Goal: Contribute content: Contribute content

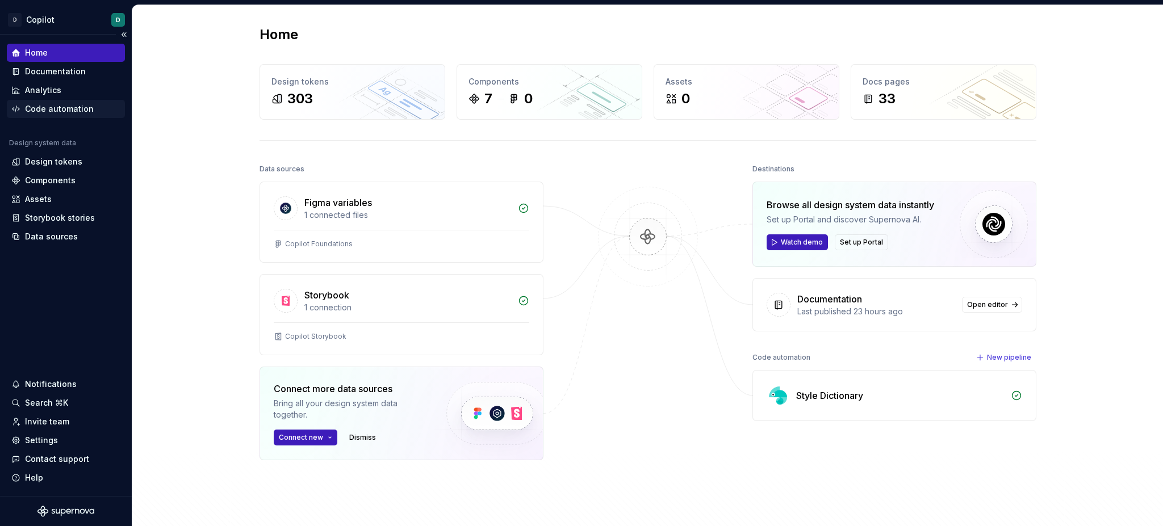
click at [37, 104] on div "Code automation" at bounding box center [59, 108] width 69 height 11
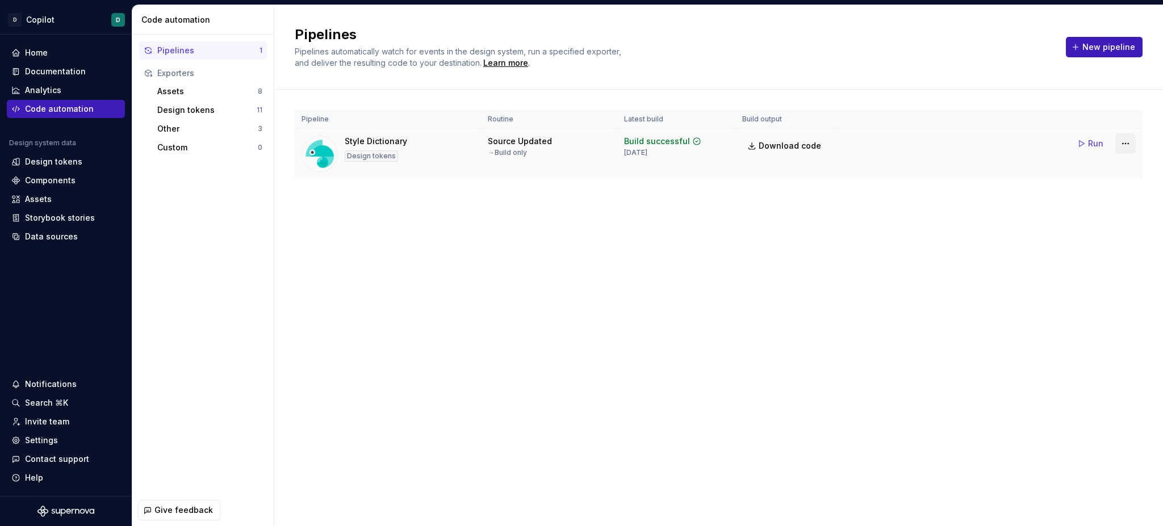
click at [1120, 143] on html "D Copilot D Home Documentation Analytics Code automation Design system data Des…" at bounding box center [581, 263] width 1163 height 526
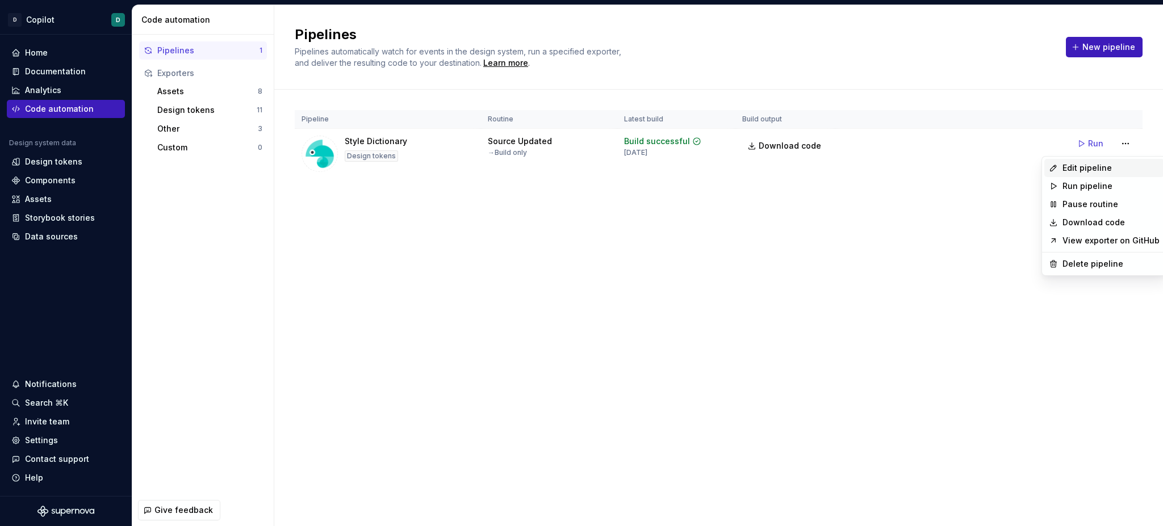
click at [1096, 170] on div "Edit pipeline" at bounding box center [1110, 167] width 97 height 11
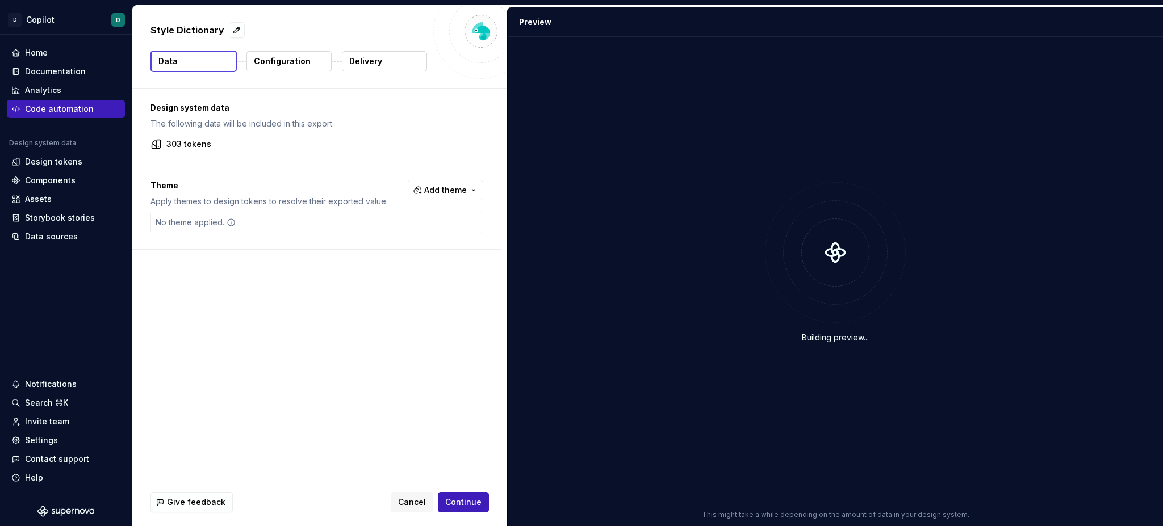
click at [336, 228] on div "No theme applied." at bounding box center [316, 223] width 333 height 22
click at [476, 504] on span "Continue" at bounding box center [463, 502] width 36 height 11
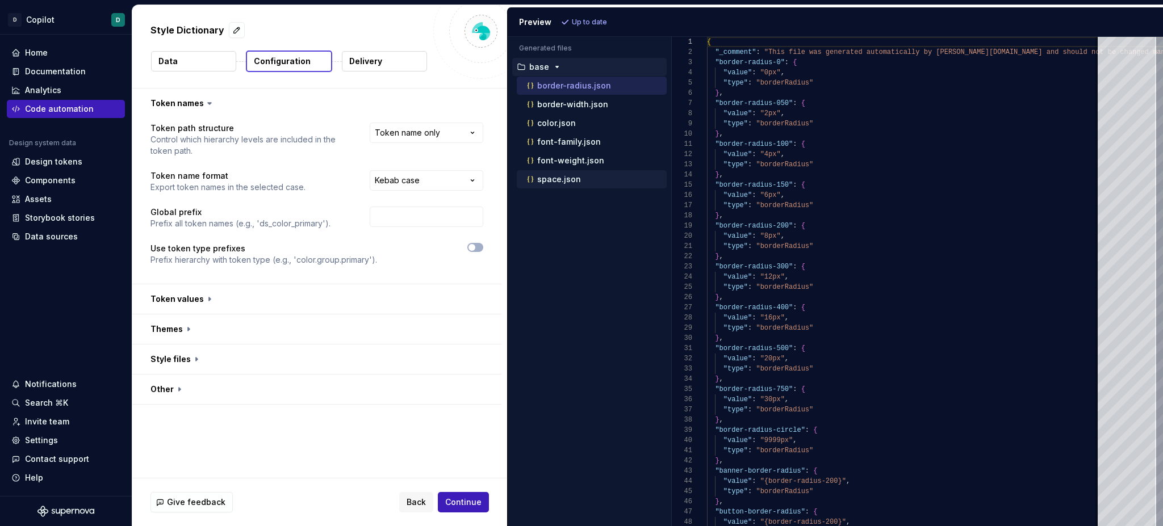
click at [550, 181] on p "space.json" at bounding box center [559, 179] width 44 height 9
type textarea "**********"
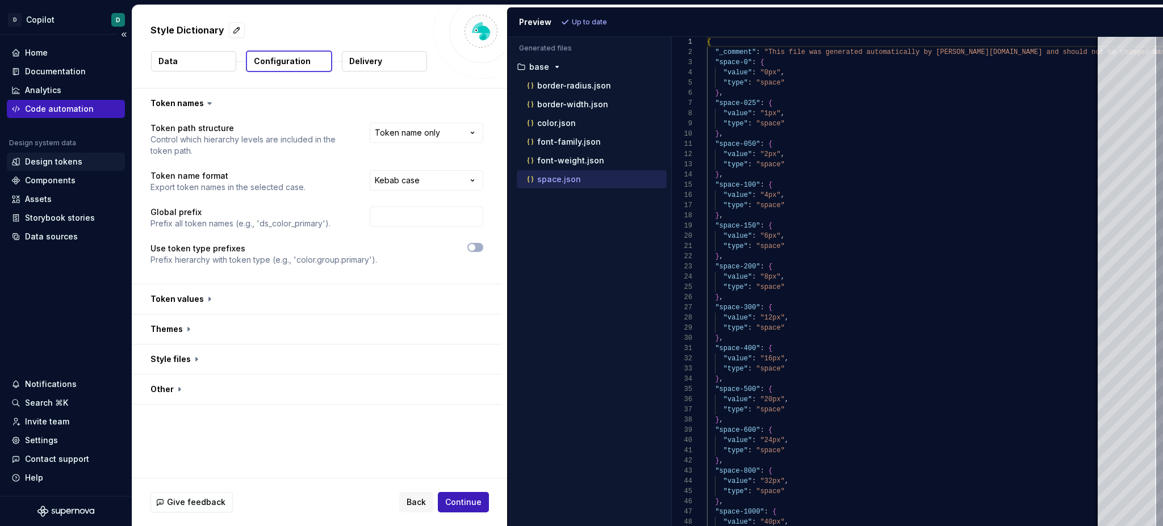
click at [69, 161] on div "Design tokens" at bounding box center [53, 161] width 57 height 11
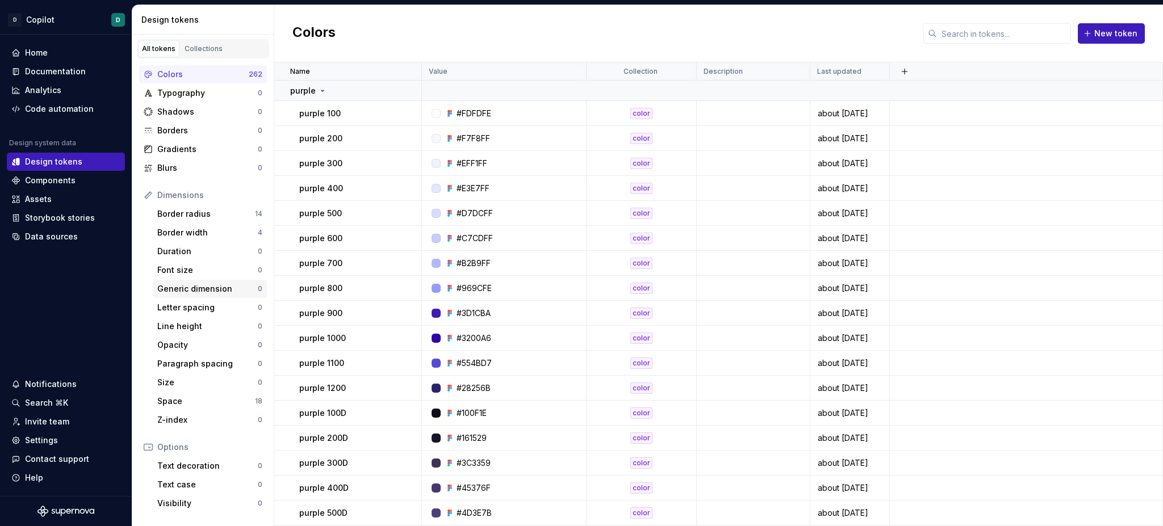
click at [202, 287] on div "Generic dimension" at bounding box center [207, 288] width 100 height 11
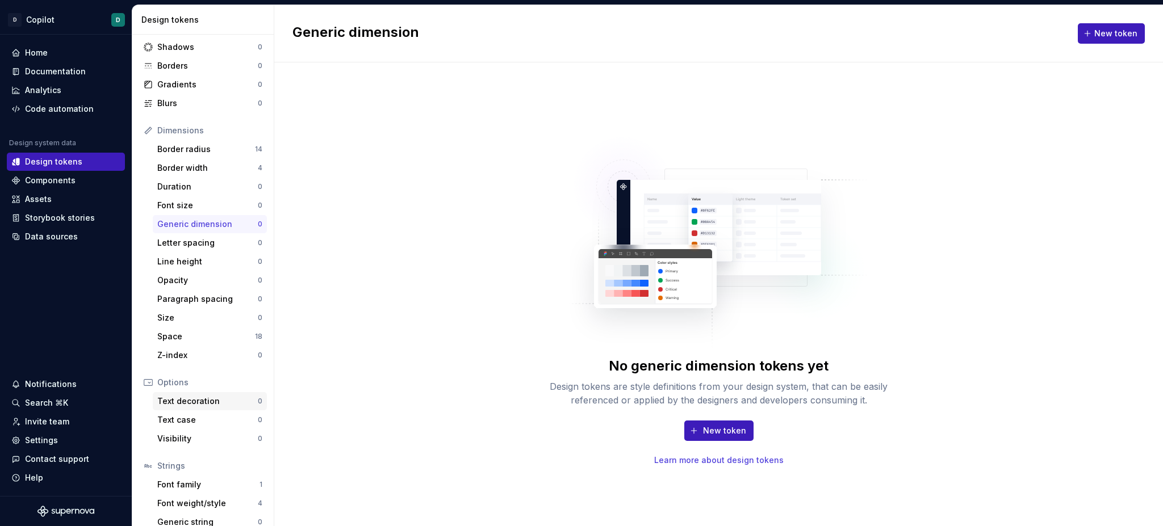
scroll to position [54, 0]
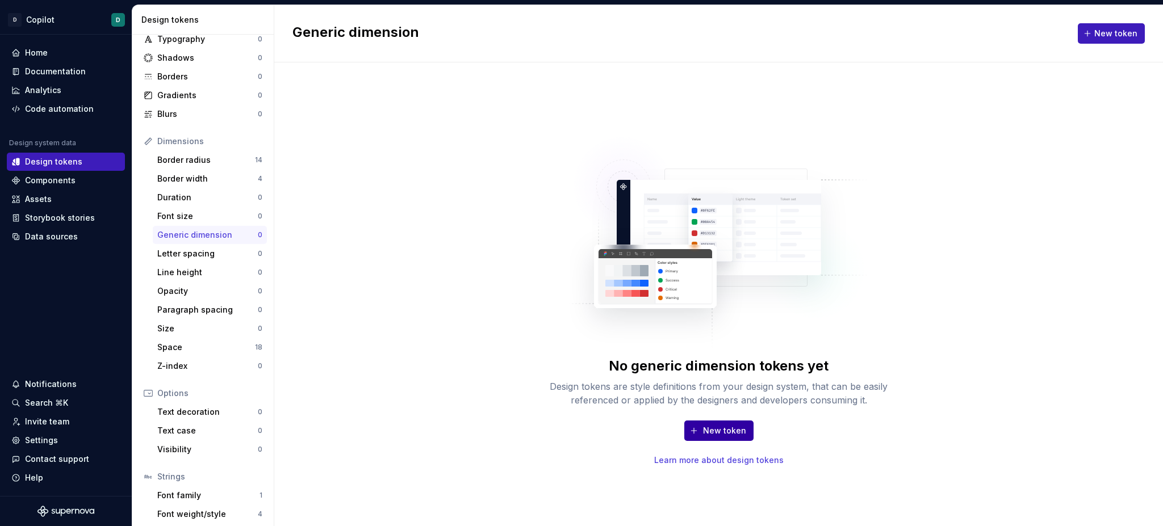
click at [707, 429] on span "New token" at bounding box center [724, 430] width 43 height 11
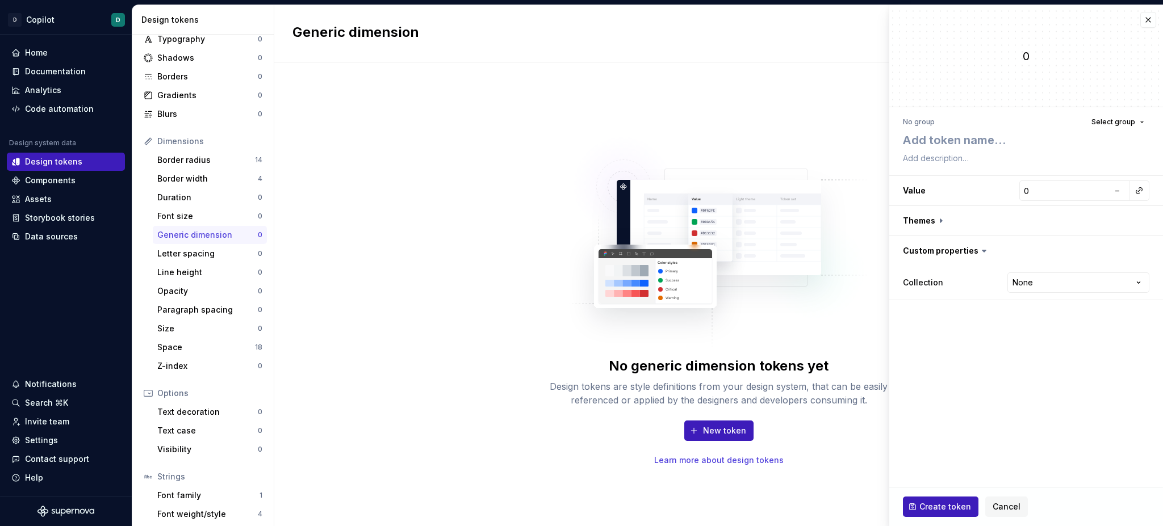
type textarea "*"
paste textarea "focus-ring-offset"
type textarea "focus-ring-offset"
type textarea "*"
type textarea "focus-ring-offset"
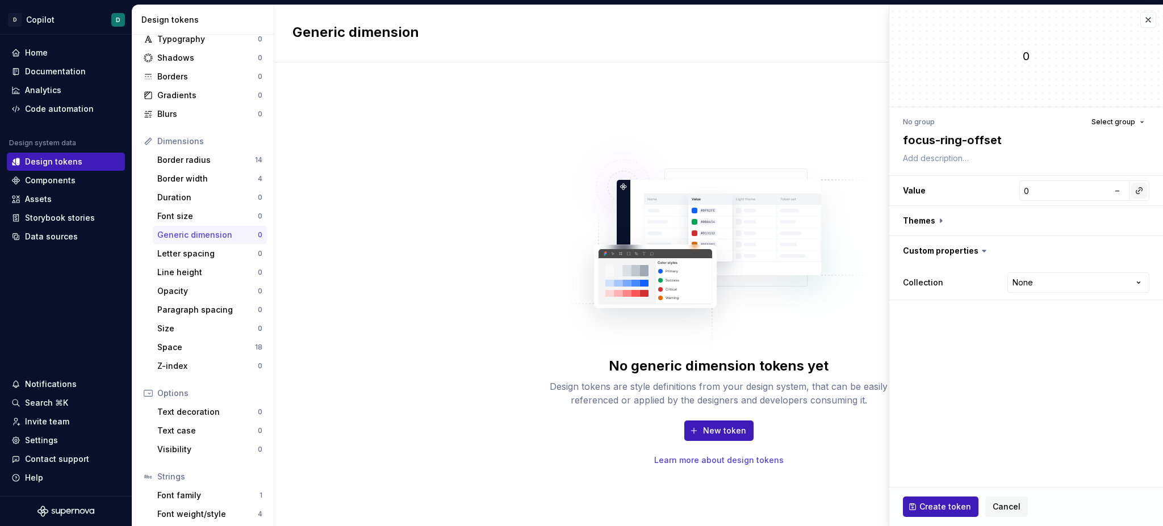
click at [1141, 192] on button "button" at bounding box center [1139, 191] width 16 height 16
click at [1054, 188] on html "**********" at bounding box center [581, 263] width 1163 height 526
click at [1025, 190] on input "0" at bounding box center [1064, 191] width 90 height 20
click at [1034, 191] on input "0" at bounding box center [1064, 191] width 90 height 20
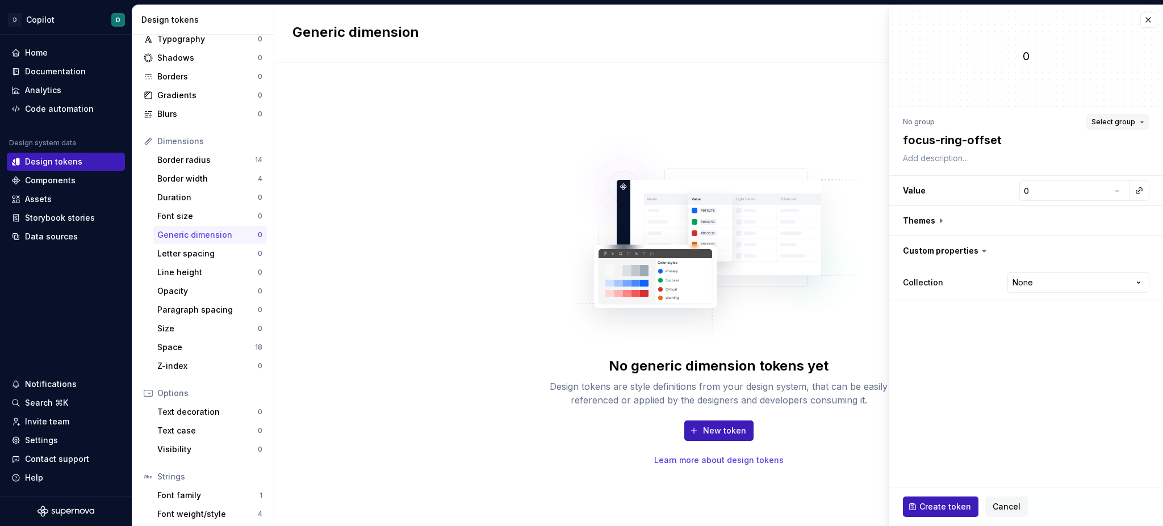
click at [1104, 121] on span "Select group" at bounding box center [1113, 122] width 44 height 9
click at [993, 195] on span "Spacing" at bounding box center [1058, 188] width 176 height 18
type textarea "*"
click at [1145, 192] on button "button" at bounding box center [1139, 191] width 16 height 16
click at [1001, 504] on html "**********" at bounding box center [581, 263] width 1163 height 526
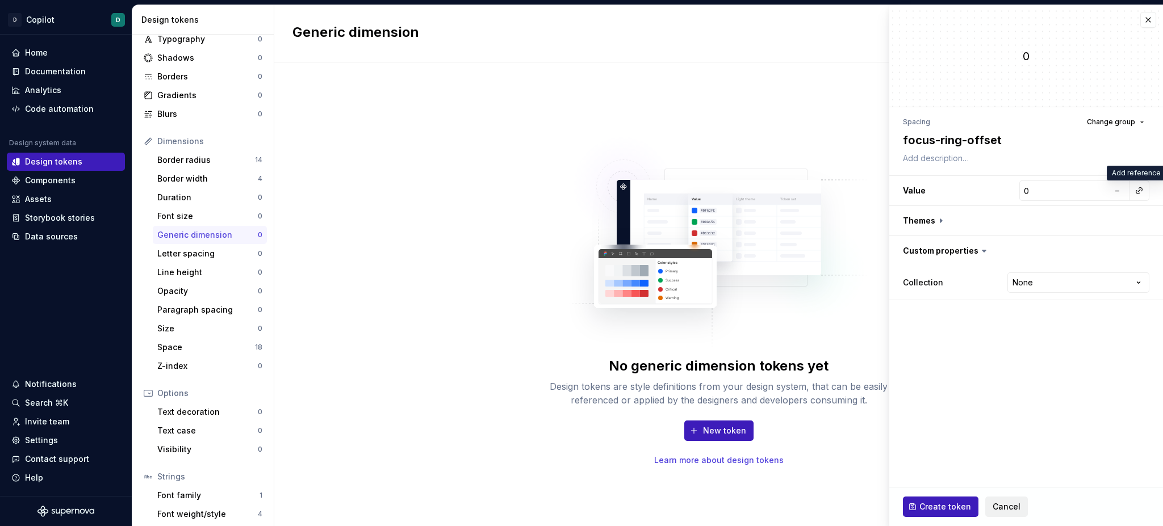
click at [1008, 505] on span "Cancel" at bounding box center [1006, 506] width 28 height 11
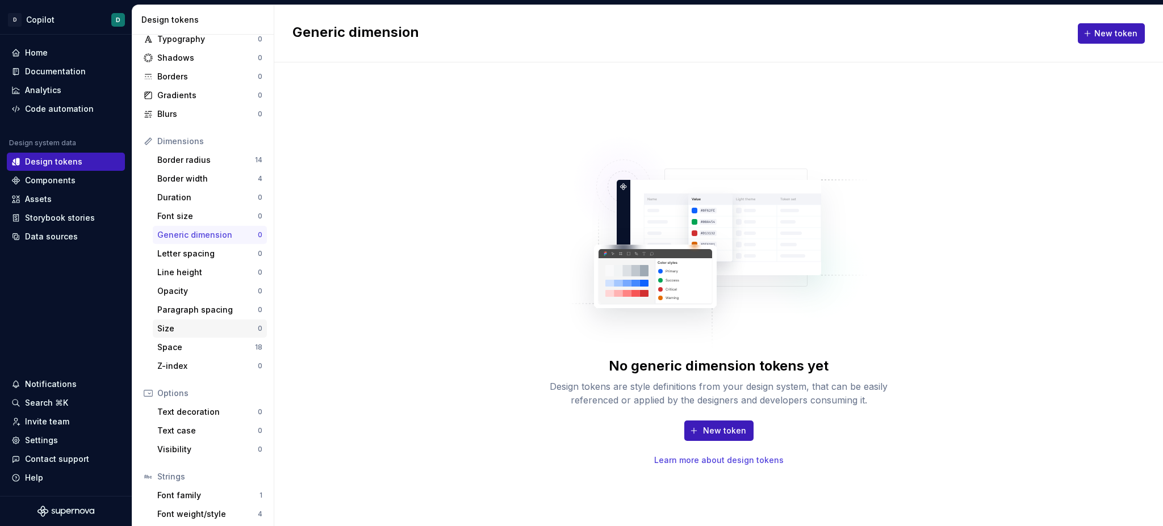
click at [175, 330] on div "Size" at bounding box center [207, 328] width 100 height 11
click at [178, 348] on div "Space" at bounding box center [206, 347] width 98 height 11
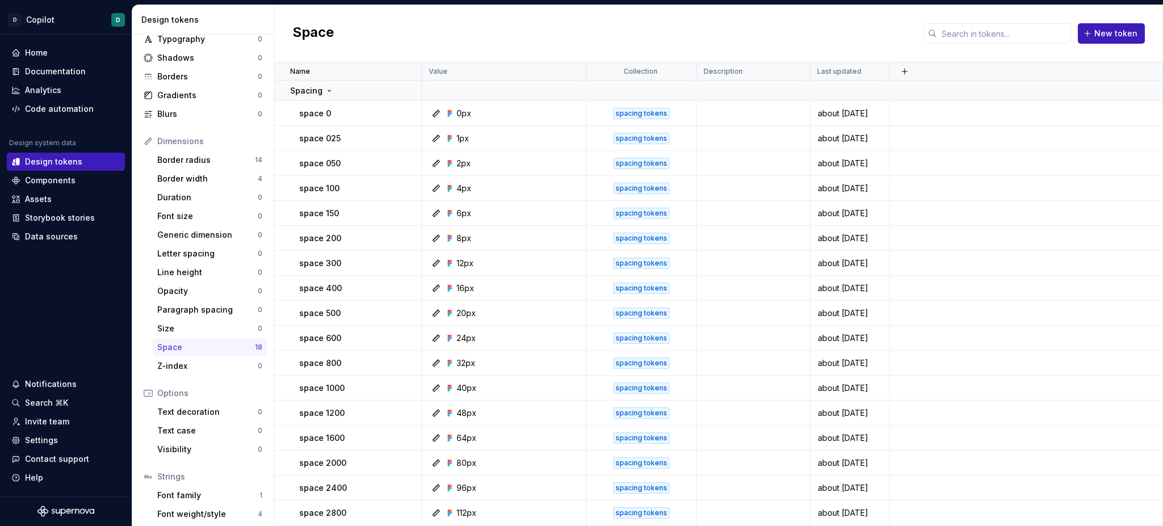
scroll to position [24, 0]
